Goal: Task Accomplishment & Management: Use online tool/utility

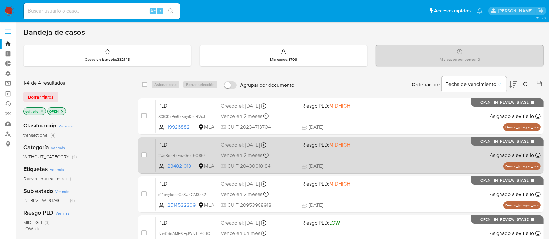
click at [370, 168] on span "22/08/2025 22/08/2025 19:57" at bounding box center [380, 166] width 157 height 7
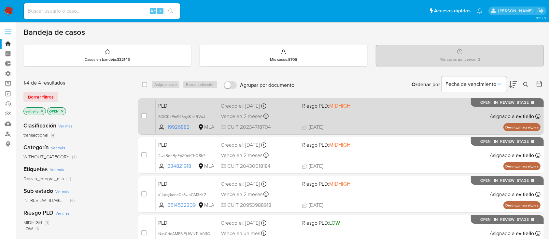
click at [374, 125] on span "25/08/2025 25/08/2025 11:00" at bounding box center [380, 127] width 157 height 7
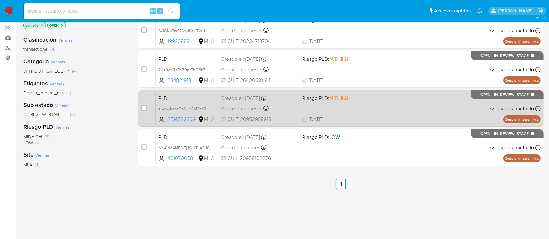
scroll to position [87, 0]
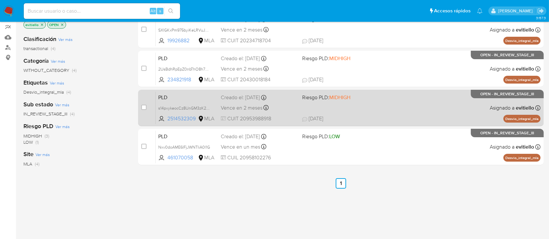
click at [396, 117] on span "21/08/2025 21/08/2025 12:31" at bounding box center [380, 118] width 157 height 7
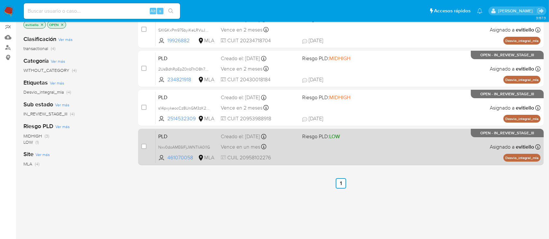
click at [422, 155] on div "PLD Nxv0doAME6IFjJWNTIiA0l1G 461070058 MLA Riesgo PLD: LOW Creado el: 12/07/202…" at bounding box center [348, 147] width 385 height 33
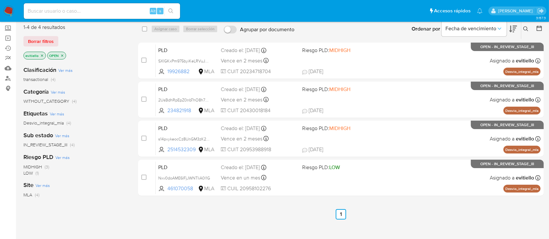
scroll to position [0, 0]
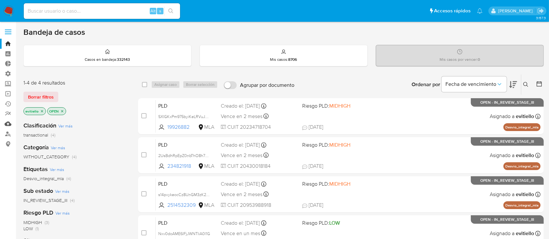
click at [10, 124] on link "Mulan" at bounding box center [38, 124] width 77 height 10
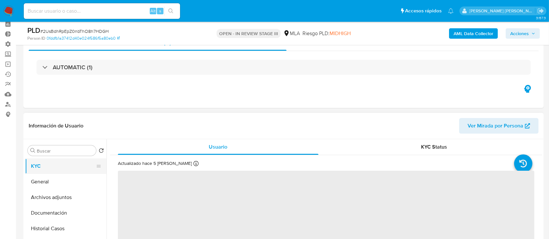
scroll to position [43, 0]
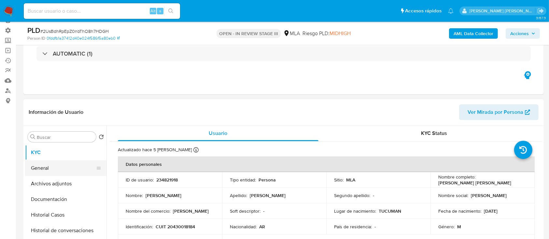
select select "10"
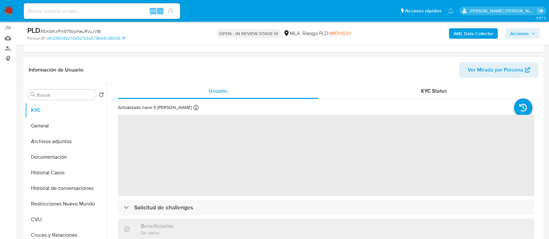
scroll to position [87, 0]
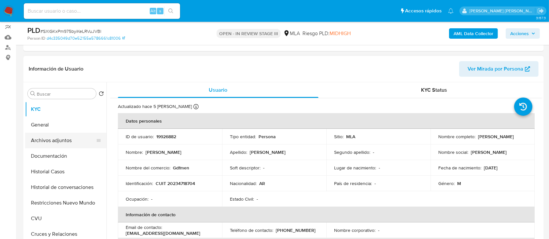
select select "10"
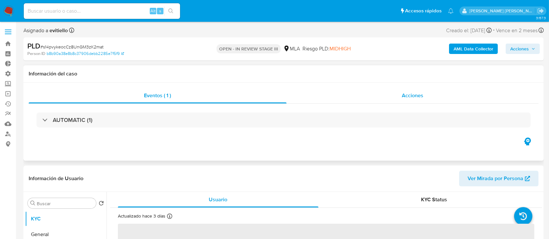
scroll to position [87, 0]
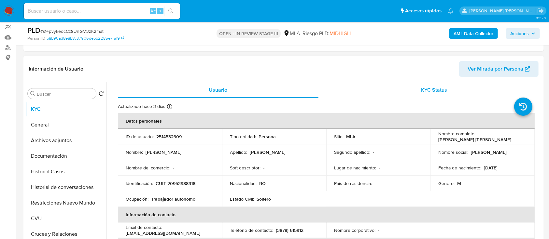
select select "10"
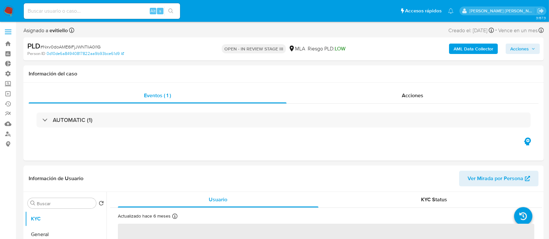
select select "10"
click at [399, 99] on div "Acciones" at bounding box center [413, 96] width 252 height 16
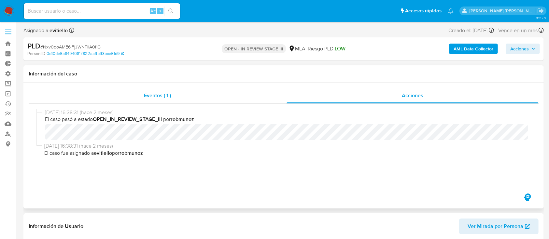
click at [147, 96] on span "Eventos ( 1 )" at bounding box center [157, 95] width 27 height 7
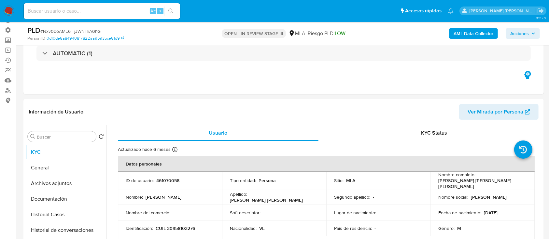
scroll to position [87, 0]
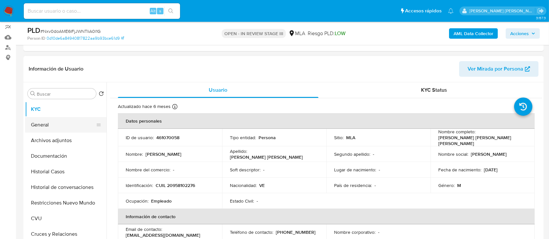
click at [56, 124] on button "General" at bounding box center [63, 125] width 76 height 16
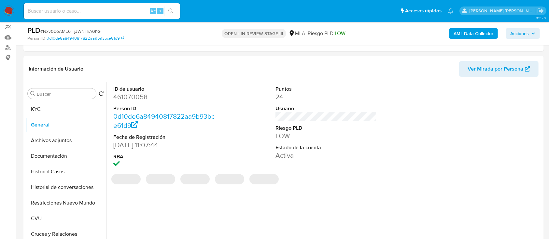
click at [133, 96] on dd "461070058" at bounding box center [164, 96] width 102 height 9
copy dd "461070058"
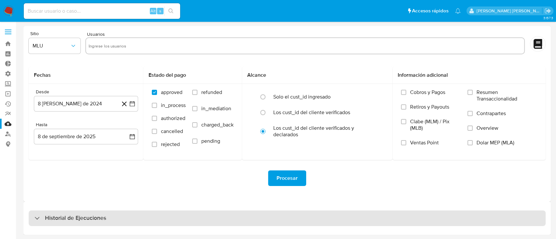
click at [99, 219] on h3 "Historial de Ejecuciones" at bounding box center [75, 219] width 61 height 8
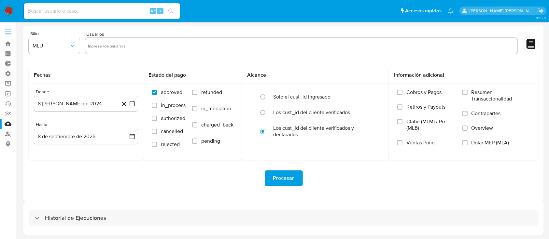
select select "10"
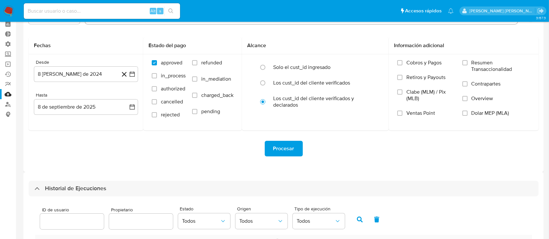
scroll to position [43, 0]
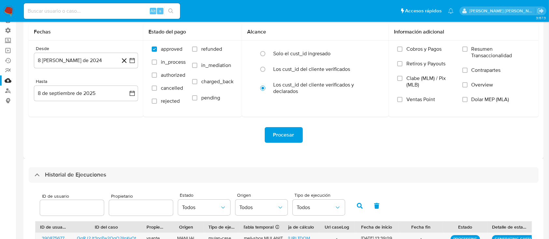
click at [81, 207] on input "number" at bounding box center [72, 208] width 64 height 8
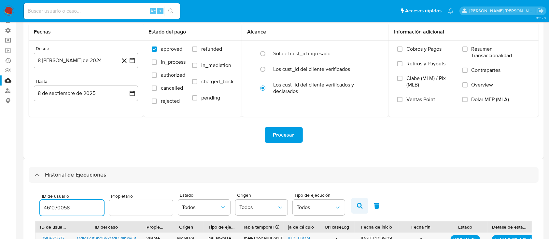
type input "461070058"
click at [362, 206] on button "button" at bounding box center [359, 206] width 17 height 16
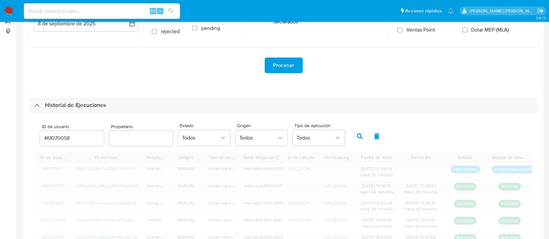
scroll to position [143, 0]
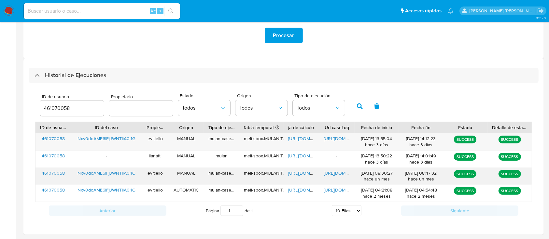
click at [333, 173] on span "[URL][DOMAIN_NAME]" at bounding box center [346, 173] width 45 height 7
